Goal: Information Seeking & Learning: Learn about a topic

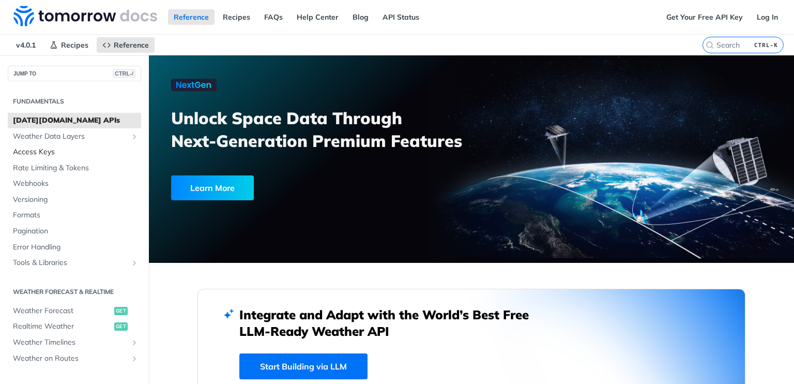
click at [43, 155] on span "Access Keys" at bounding box center [76, 152] width 126 height 10
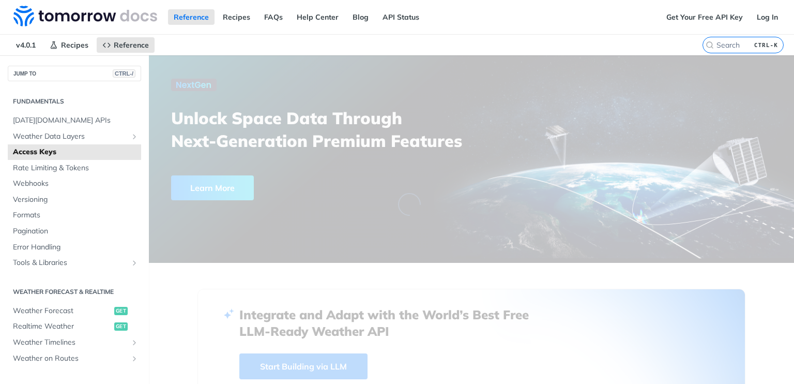
click at [68, 97] on h2 "Fundamentals" at bounding box center [74, 101] width 133 height 9
click at [56, 95] on section "Fundamentals [DATE][DOMAIN_NAME] APIs Weather Data Layers Core Probabilistic Fo…" at bounding box center [74, 181] width 133 height 180
click at [56, 113] on li "[DATE][DOMAIN_NAME] APIs" at bounding box center [74, 121] width 133 height 16
click at [56, 115] on span "[DATE][DOMAIN_NAME] APIs" at bounding box center [76, 120] width 126 height 10
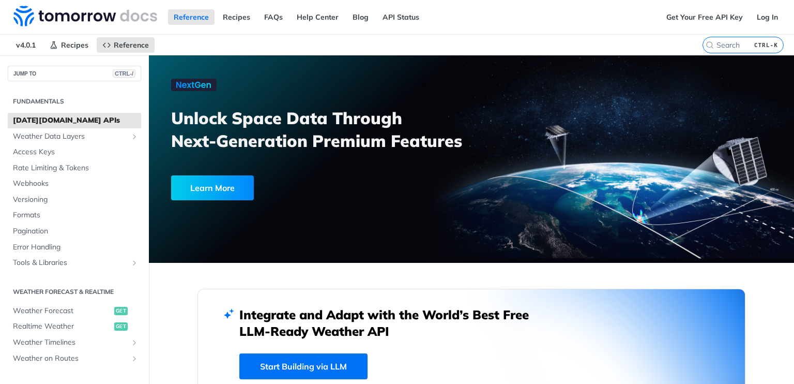
click at [237, 182] on div "Learn More" at bounding box center [212, 187] width 83 height 25
